Goal: Information Seeking & Learning: Check status

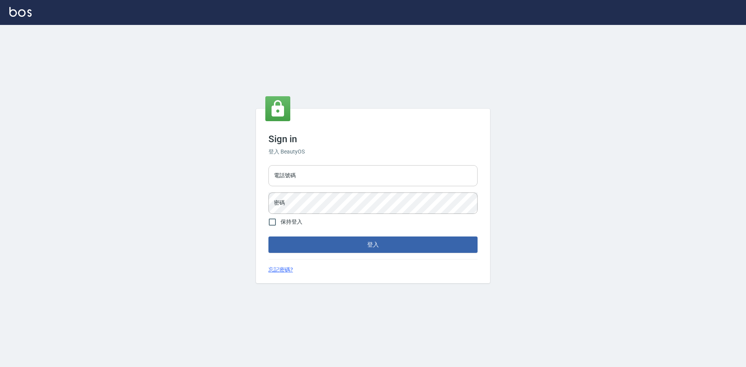
click at [312, 169] on input "電話號碼" at bounding box center [372, 175] width 209 height 21
type input "0988338477"
click at [268, 237] on button "登入" at bounding box center [372, 245] width 209 height 16
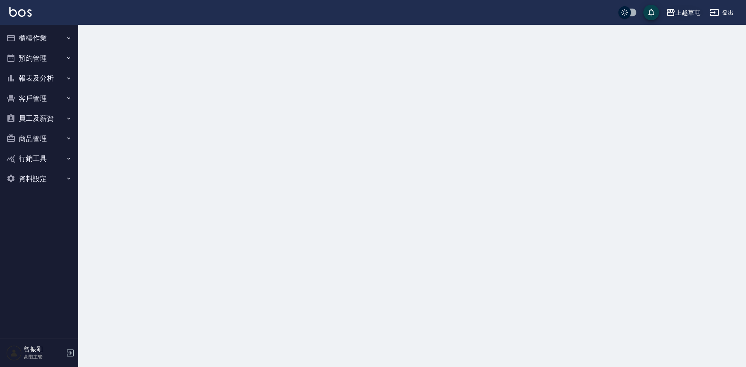
click at [695, 10] on div "上越草屯" at bounding box center [687, 13] width 25 height 10
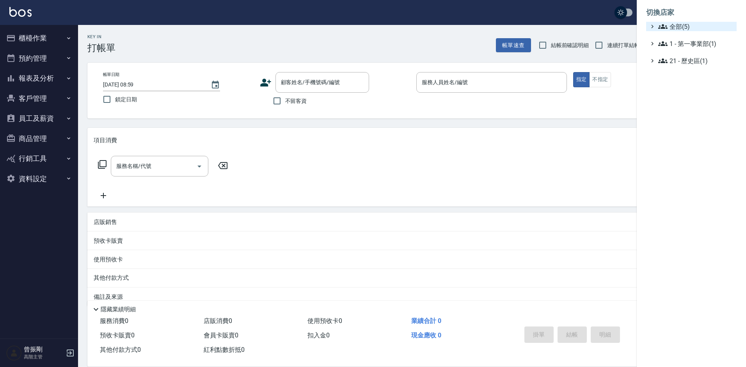
click at [679, 28] on span "全部(5)" at bounding box center [695, 26] width 75 height 9
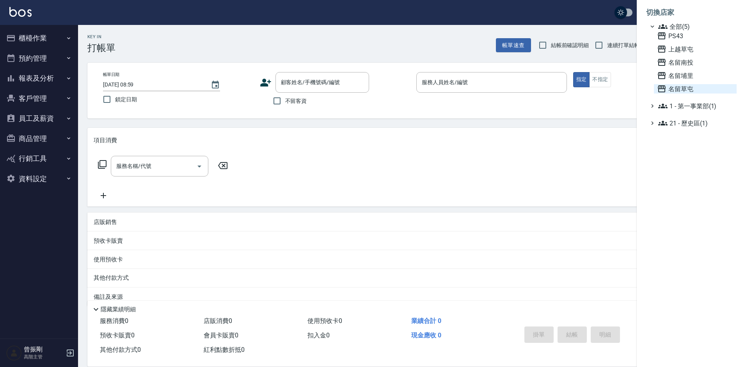
click at [687, 89] on span "名留草屯" at bounding box center [695, 88] width 76 height 9
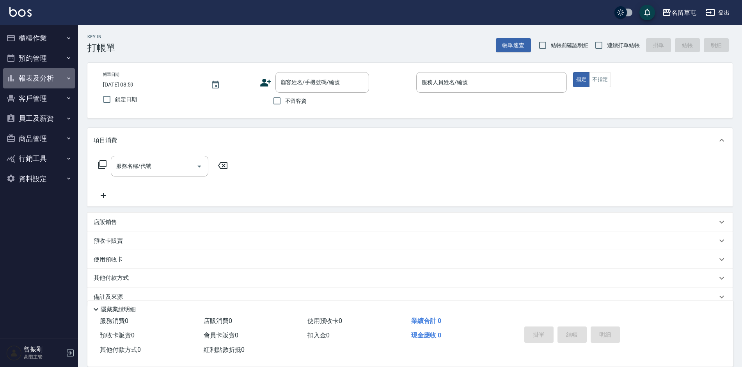
click at [40, 80] on button "報表及分析" at bounding box center [39, 78] width 72 height 20
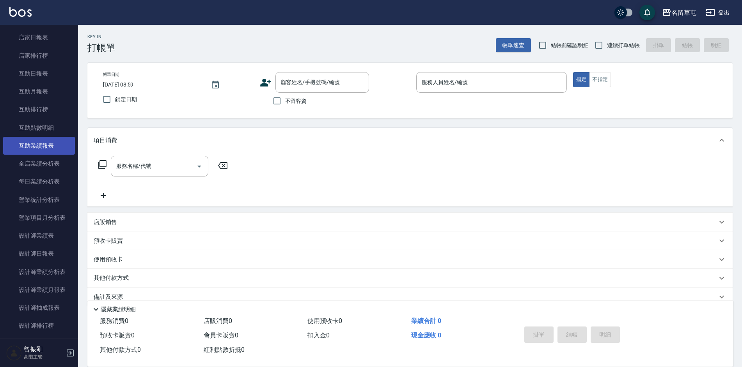
scroll to position [234, 0]
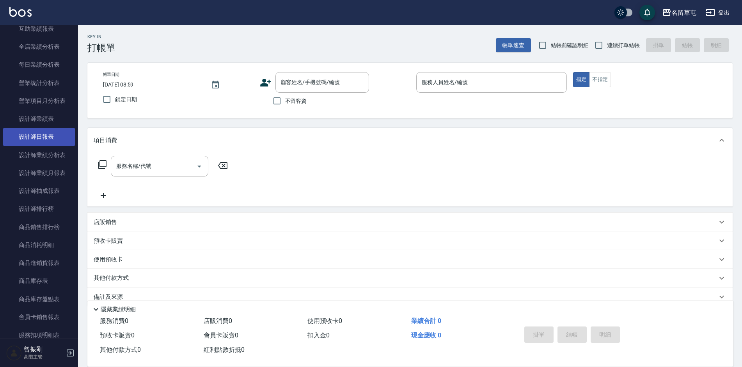
click at [42, 138] on link "設計師日報表" at bounding box center [39, 137] width 72 height 18
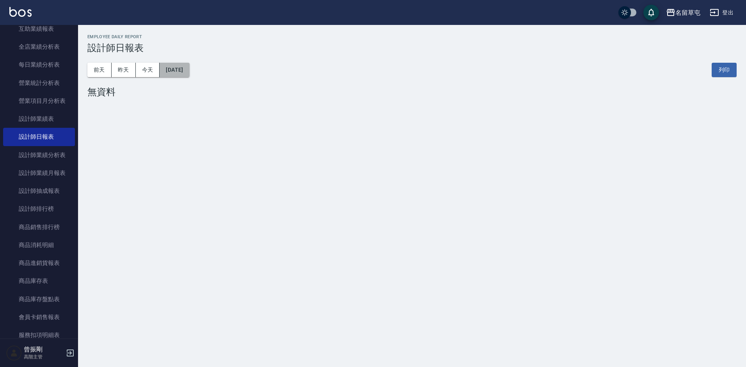
click at [189, 72] on button "[DATE]" at bounding box center [175, 70] width 30 height 14
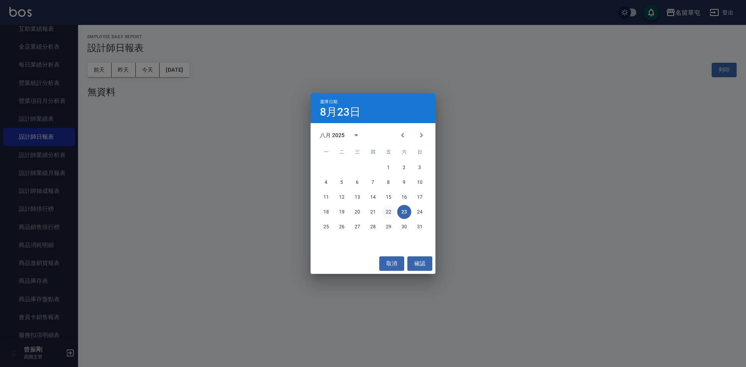
click at [391, 213] on button "22" at bounding box center [388, 212] width 14 height 14
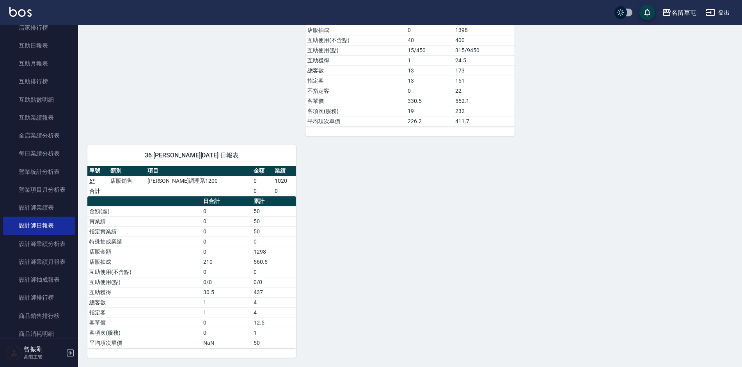
scroll to position [78, 0]
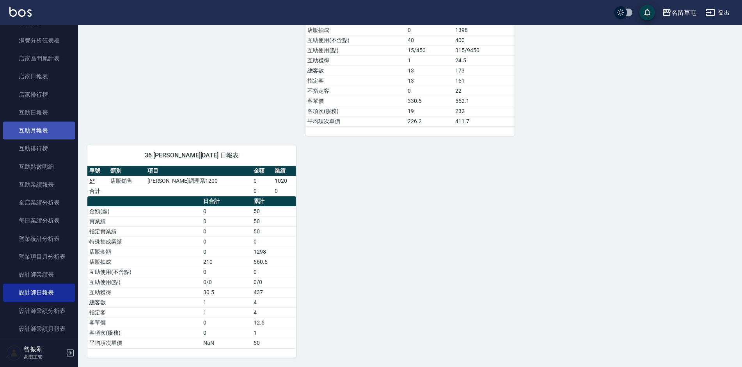
click at [44, 129] on link "互助月報表" at bounding box center [39, 131] width 72 height 18
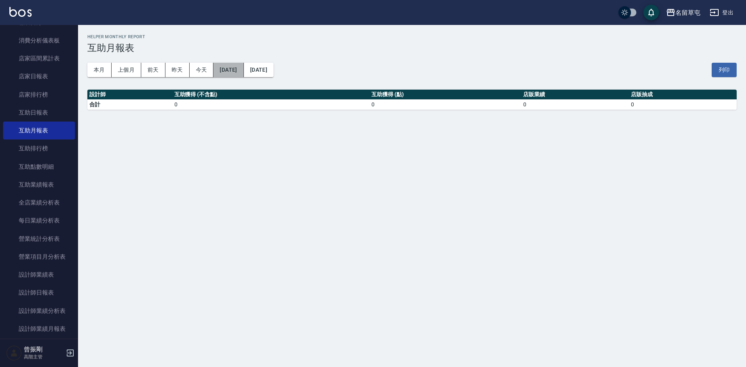
click at [238, 69] on button "[DATE]" at bounding box center [228, 70] width 30 height 14
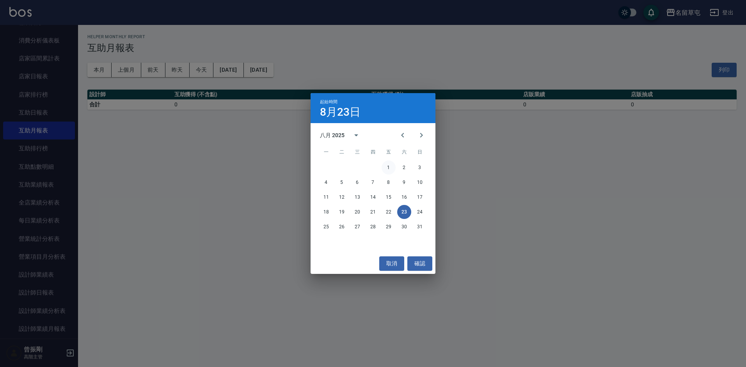
click at [390, 168] on button "1" at bounding box center [388, 168] width 14 height 14
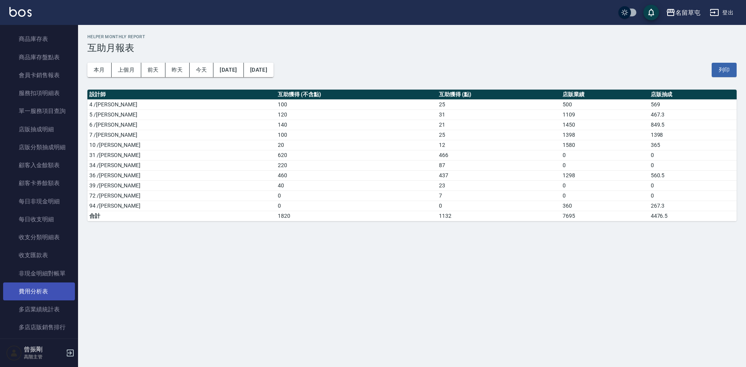
scroll to position [429, 0]
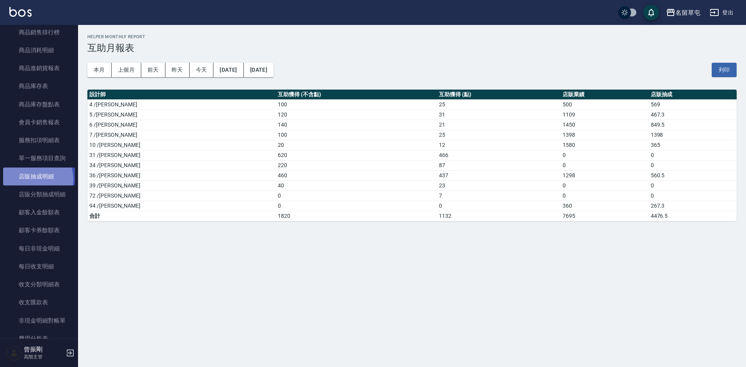
click at [34, 179] on link "店販抽成明細" at bounding box center [39, 177] width 72 height 18
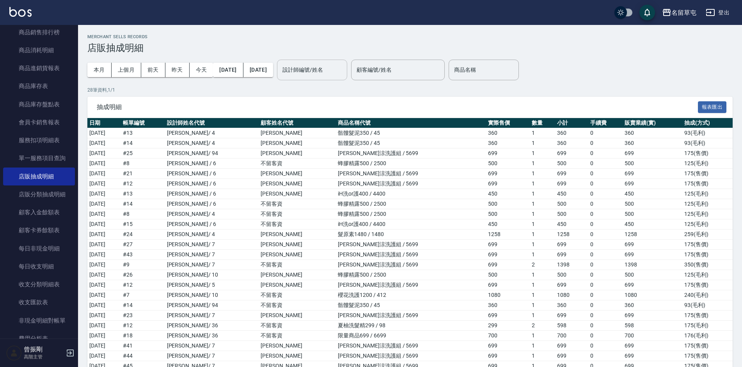
click at [333, 72] on input "設計師編號/姓名" at bounding box center [311, 70] width 63 height 14
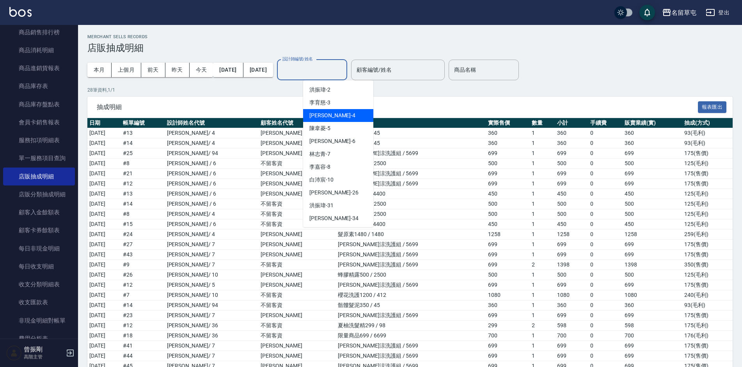
click at [327, 117] on span "[PERSON_NAME]-4" at bounding box center [332, 116] width 46 height 8
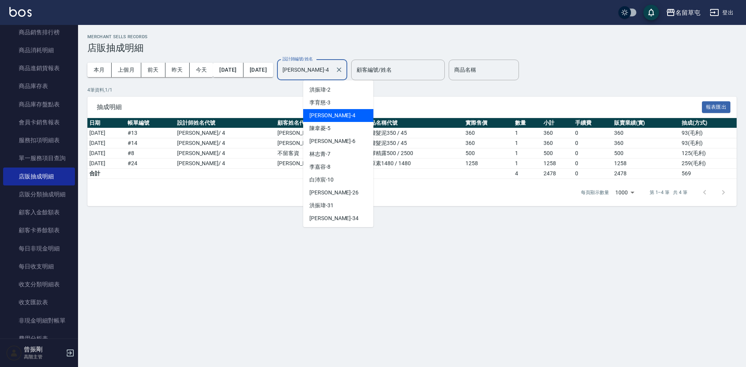
click at [332, 70] on input "[PERSON_NAME]-4" at bounding box center [305, 70] width 51 height 14
click at [331, 129] on div "[PERSON_NAME]-5" at bounding box center [338, 128] width 70 height 13
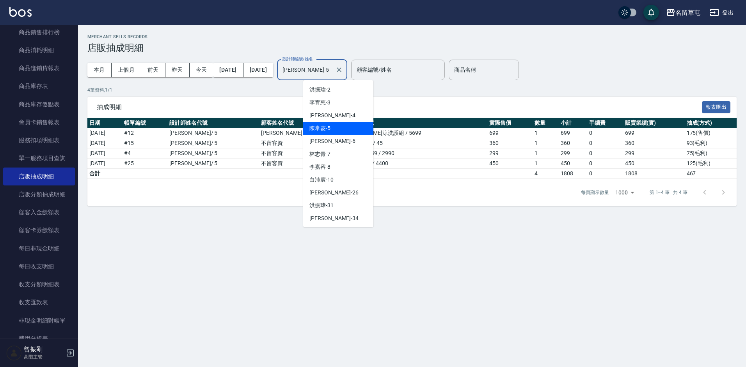
click at [332, 75] on input "[PERSON_NAME]-5" at bounding box center [305, 70] width 51 height 14
click at [325, 142] on span "[PERSON_NAME] -6" at bounding box center [332, 141] width 46 height 8
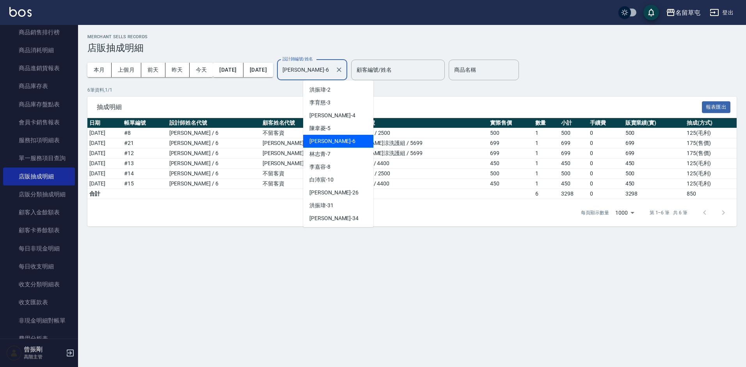
click at [332, 66] on input "[PERSON_NAME]-6" at bounding box center [305, 70] width 51 height 14
click at [326, 158] on span "[PERSON_NAME]-7" at bounding box center [319, 154] width 21 height 8
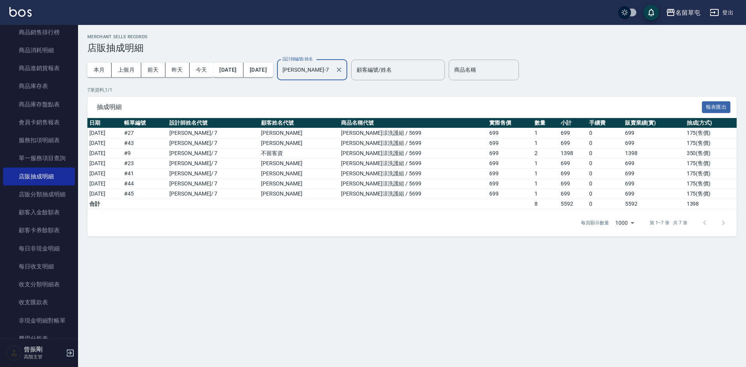
click at [332, 73] on input "[PERSON_NAME]-7" at bounding box center [305, 70] width 51 height 14
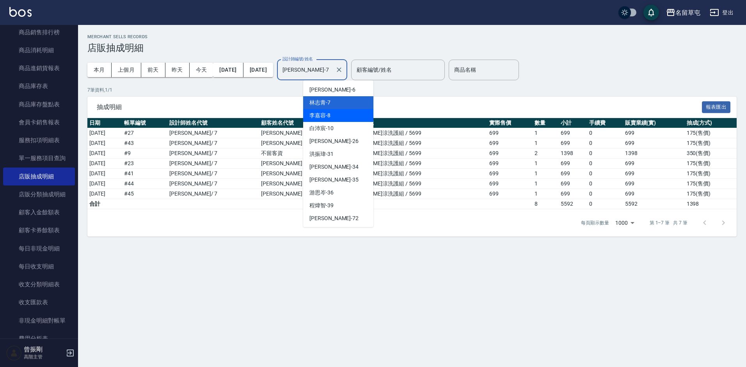
scroll to position [39, 0]
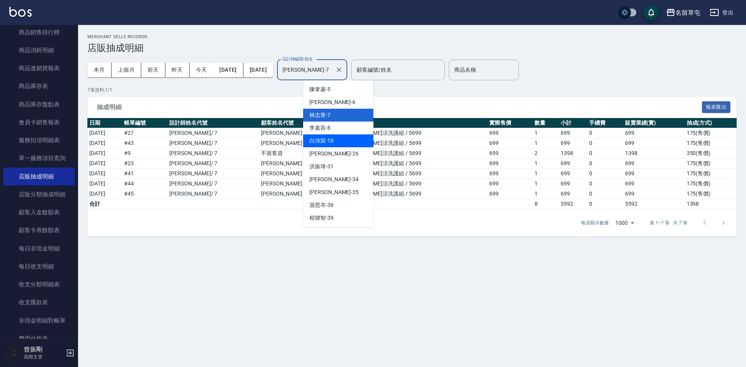
click at [332, 140] on span "[PERSON_NAME]-10" at bounding box center [321, 141] width 24 height 8
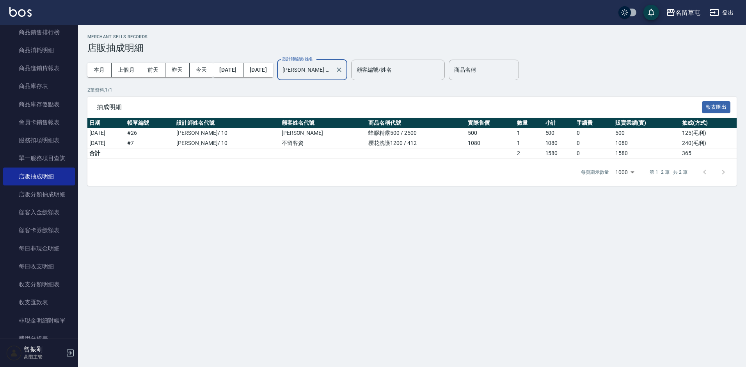
click at [332, 71] on input "[PERSON_NAME]-10" at bounding box center [305, 70] width 51 height 14
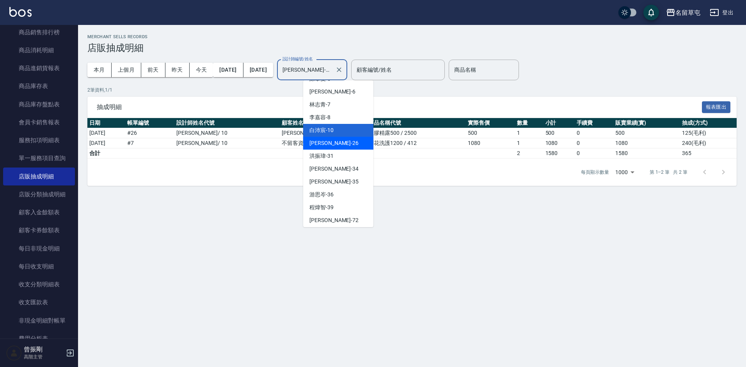
scroll to position [78, 0]
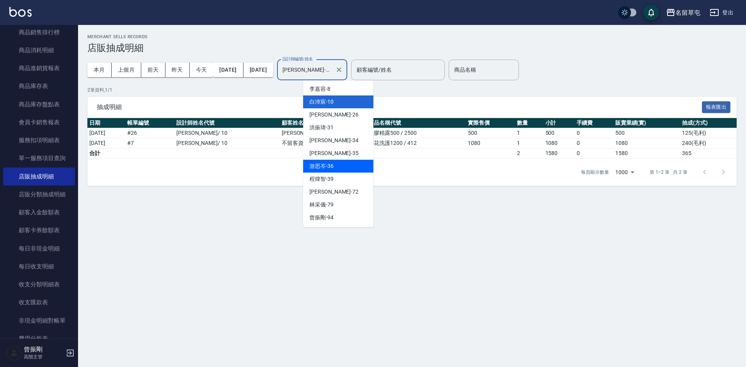
click at [323, 171] on div "[PERSON_NAME]-36" at bounding box center [338, 166] width 70 height 13
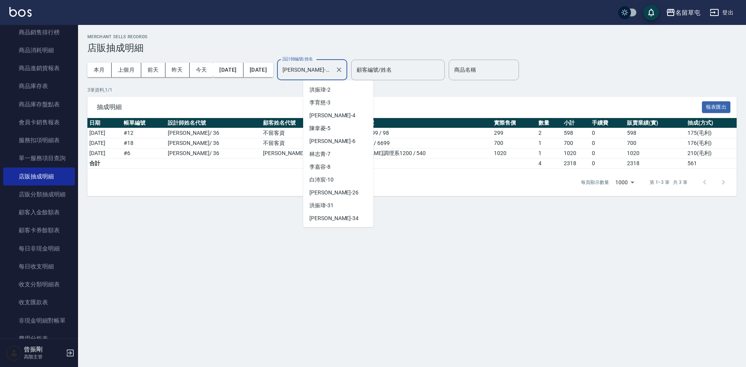
click at [332, 76] on input "[PERSON_NAME]-36" at bounding box center [305, 70] width 51 height 14
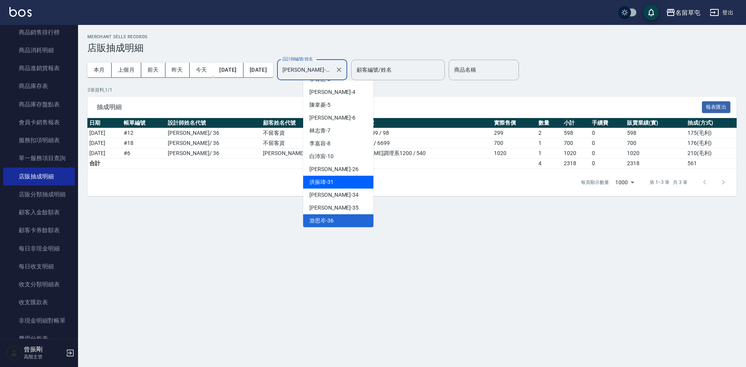
click at [331, 179] on span "[PERSON_NAME]-31" at bounding box center [321, 182] width 24 height 8
type input "[PERSON_NAME]-31"
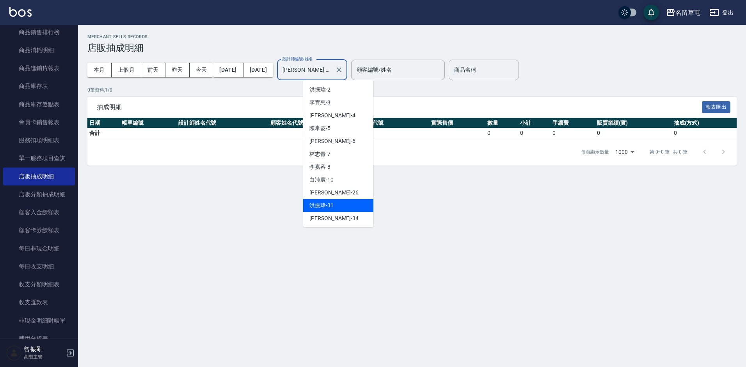
click at [332, 75] on input "[PERSON_NAME]-31" at bounding box center [305, 70] width 51 height 14
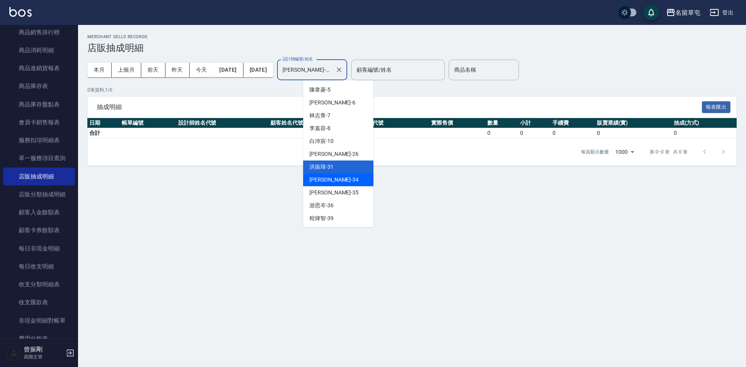
scroll to position [78, 0]
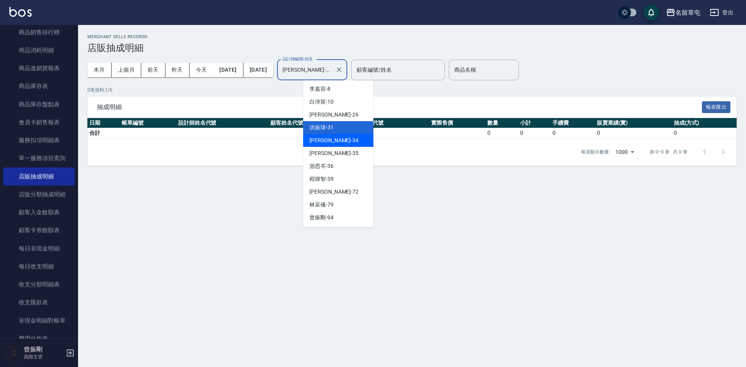
click at [221, 218] on div "Merchant Sells Records 店販抽成明細 本月 上個月 [DATE] [DATE] [DATE] [DATE] [DATE] 設計師編號/姓…" at bounding box center [373, 183] width 746 height 367
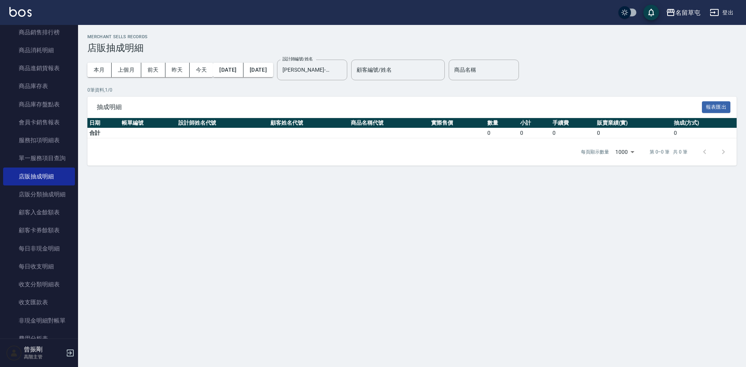
click at [723, 8] on button "登出" at bounding box center [721, 12] width 30 height 14
